Goal: Obtain resource: Obtain resource

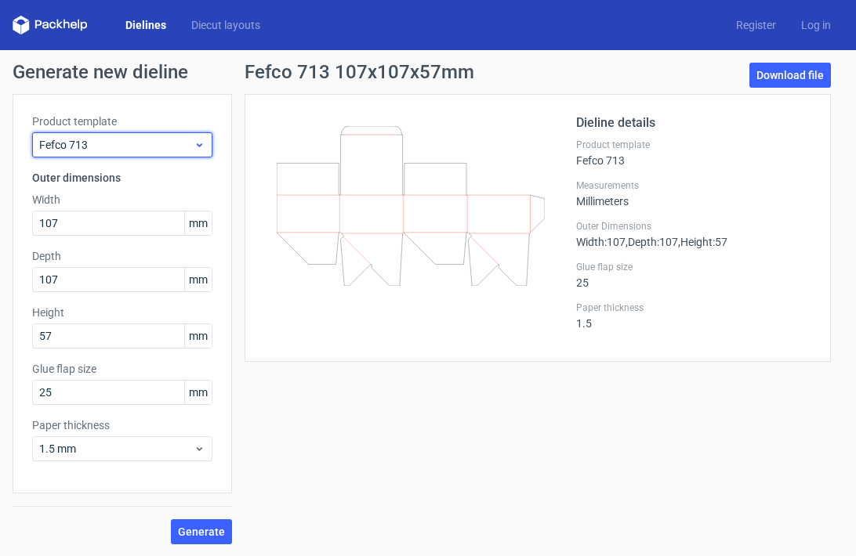
click at [123, 148] on span "Fefco 713" at bounding box center [116, 145] width 154 height 16
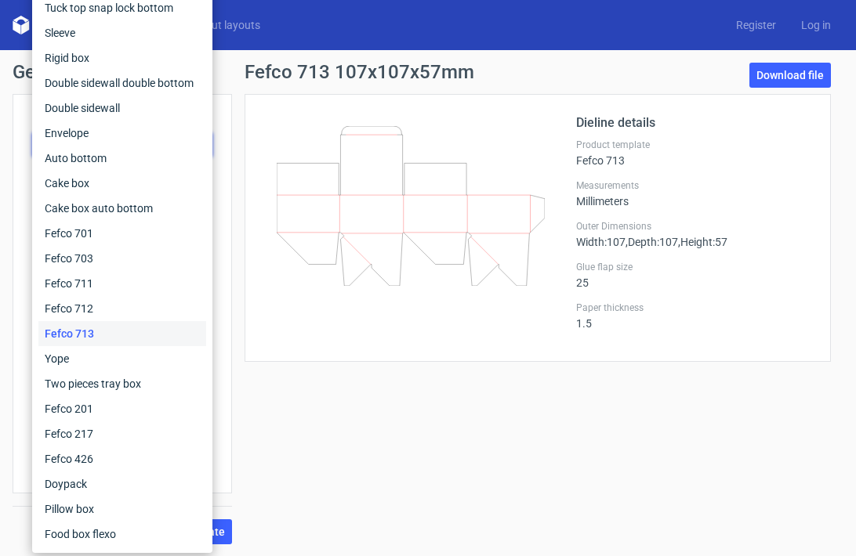
click at [469, 387] on div "Fefco 713 107x107x57mm Download file Dieline details Product template Fefco 713…" at bounding box center [537, 304] width 611 height 482
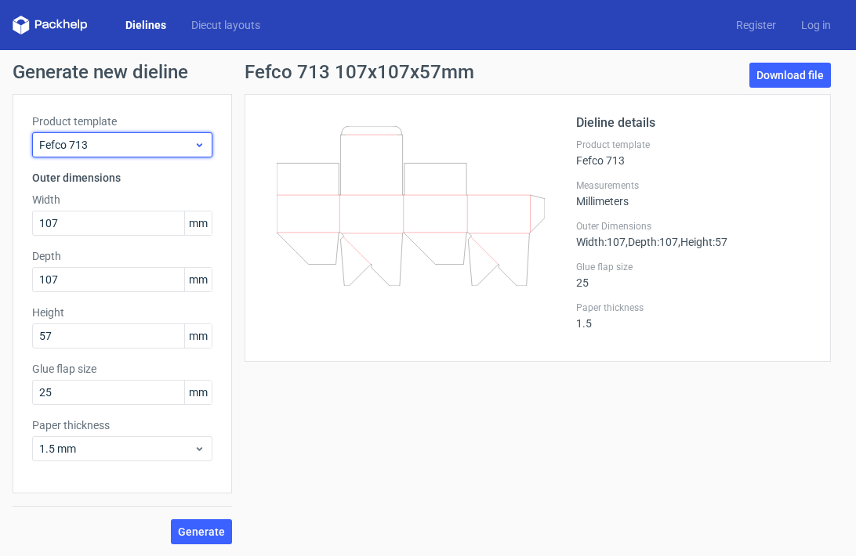
click at [136, 149] on span "Fefco 713" at bounding box center [116, 145] width 154 height 16
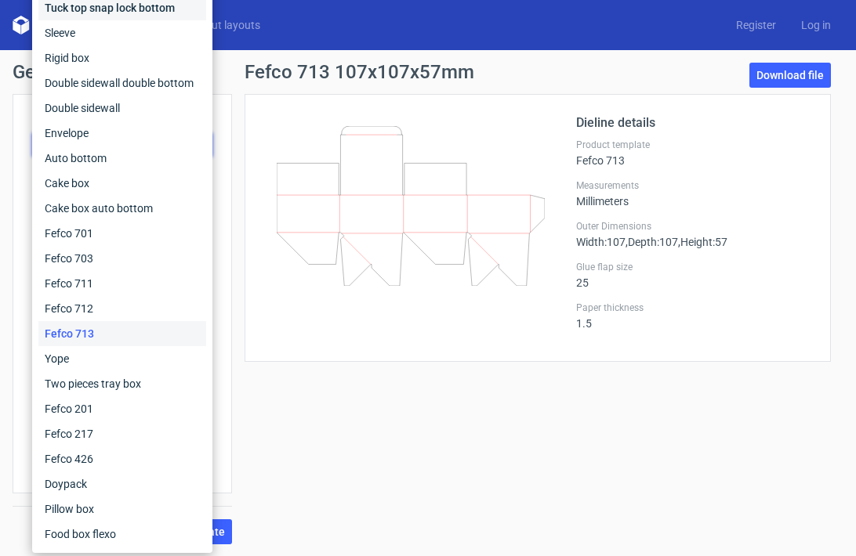
click at [117, 9] on div "Tuck top snap lock bottom" at bounding box center [122, 7] width 168 height 25
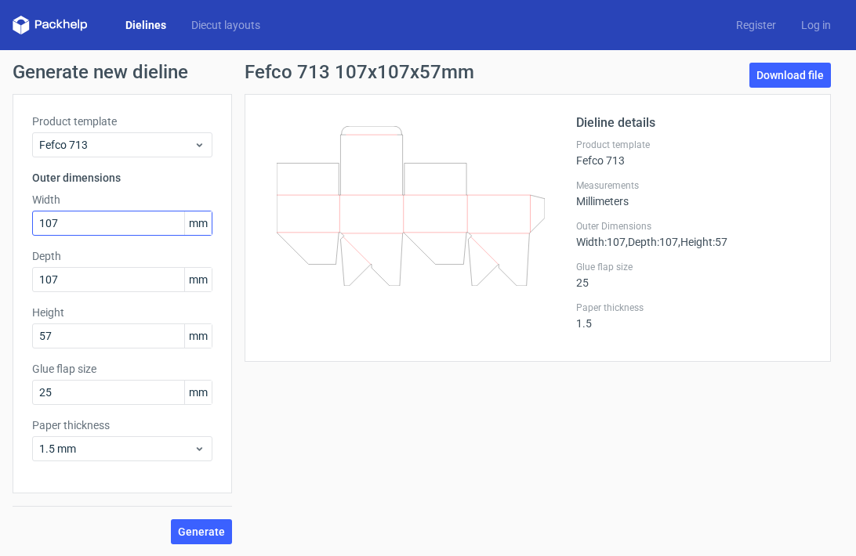
scroll to position [1, 0]
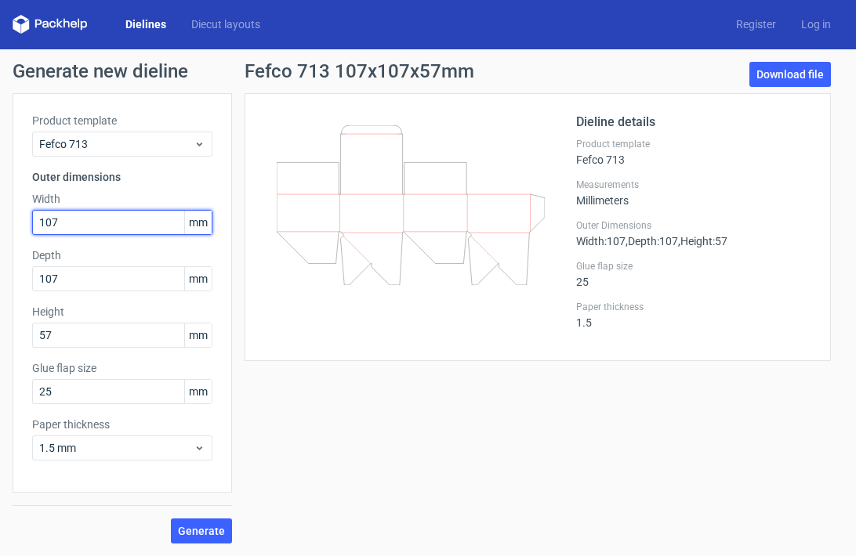
click at [97, 222] on input "107" at bounding box center [122, 222] width 180 height 25
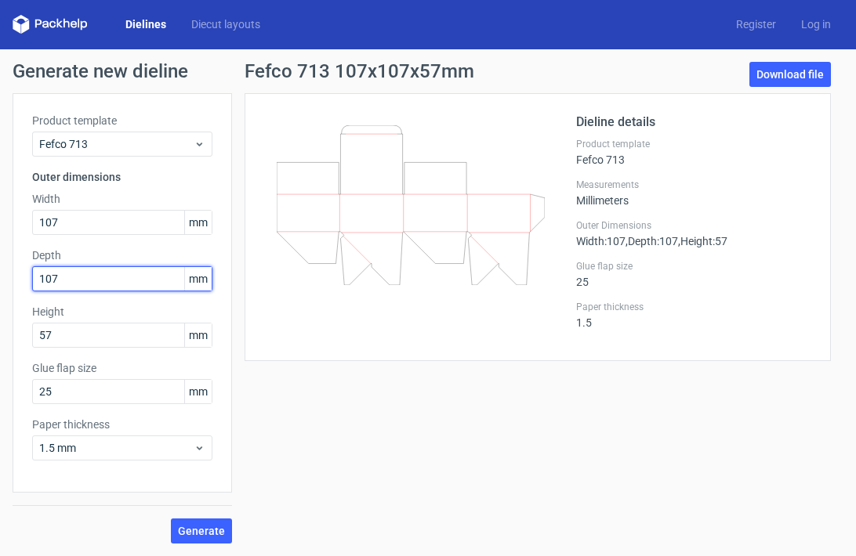
click at [67, 283] on input "107" at bounding box center [122, 278] width 180 height 25
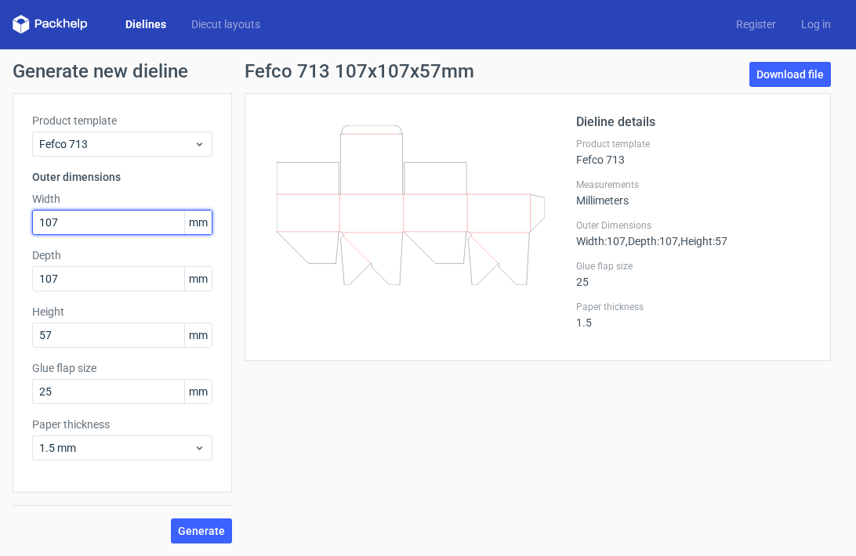
click at [69, 218] on input "107" at bounding box center [122, 222] width 180 height 25
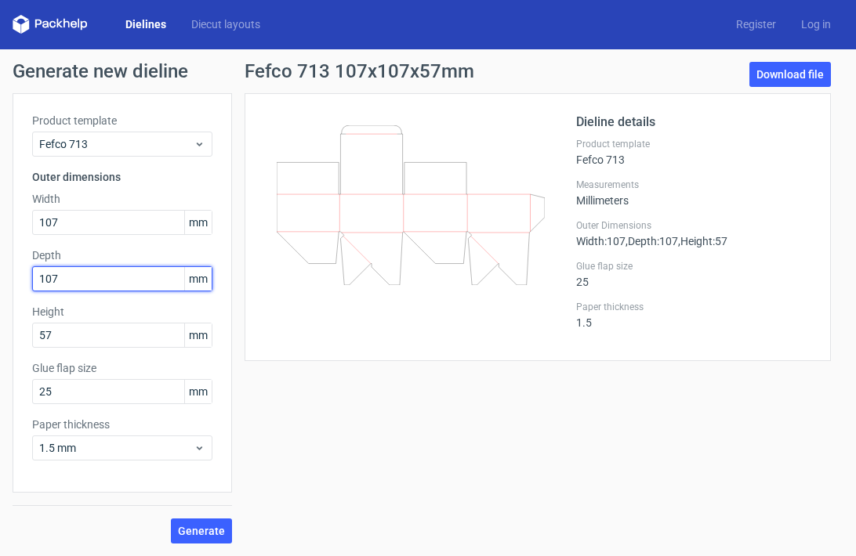
click at [63, 275] on input "107" at bounding box center [122, 278] width 180 height 25
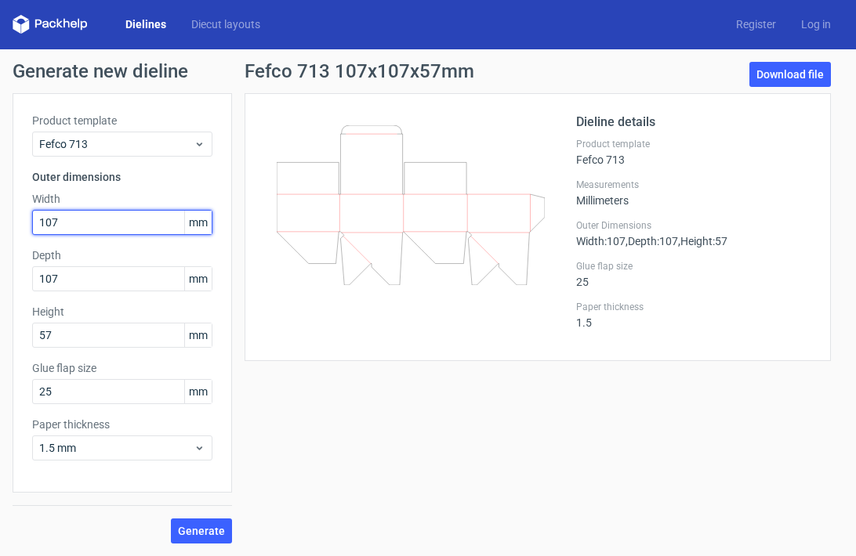
click at [63, 221] on input "107" at bounding box center [122, 222] width 180 height 25
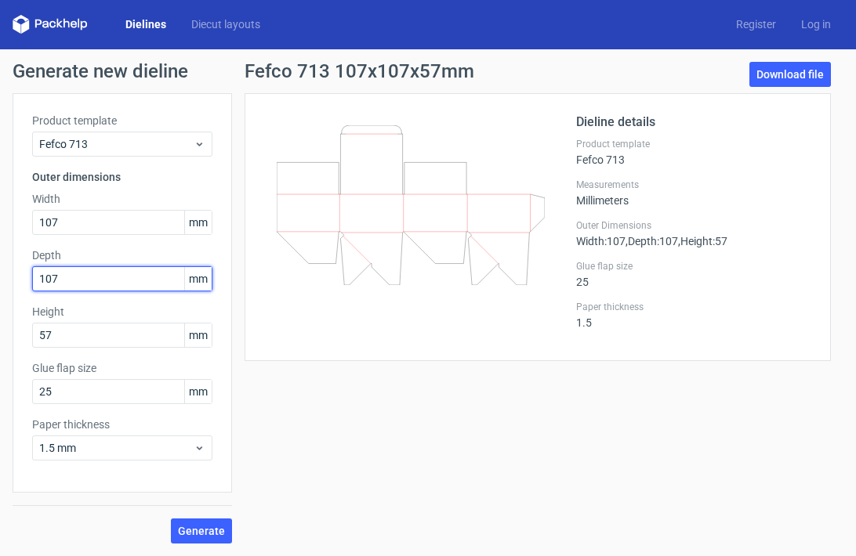
click at [71, 276] on input "107" at bounding box center [122, 278] width 180 height 25
